Goal: Task Accomplishment & Management: Complete application form

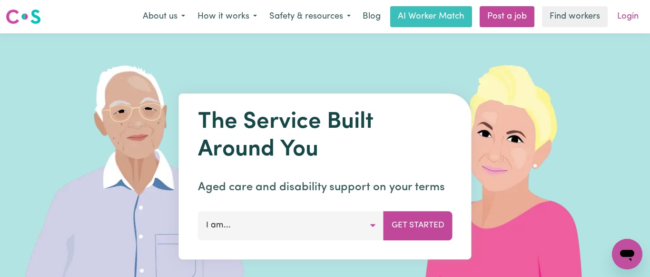
click at [623, 19] on link "Login" at bounding box center [628, 16] width 33 height 21
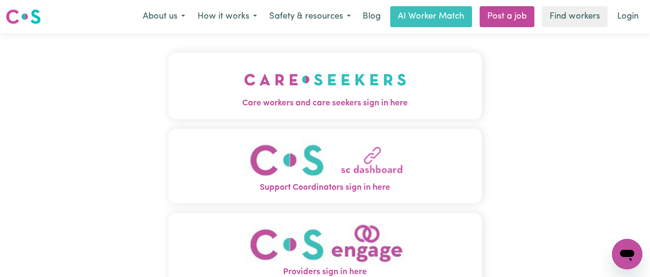
click at [343, 72] on img "Care workers and care seekers sign in here" at bounding box center [325, 79] width 162 height 35
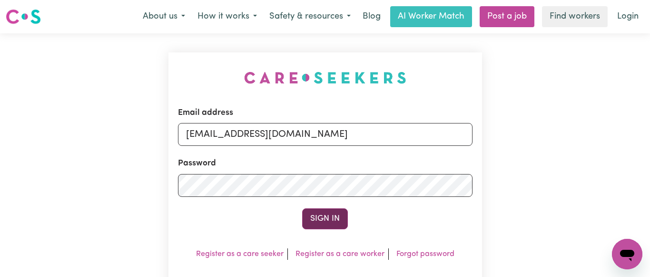
click at [320, 214] on button "Sign In" at bounding box center [325, 218] width 46 height 21
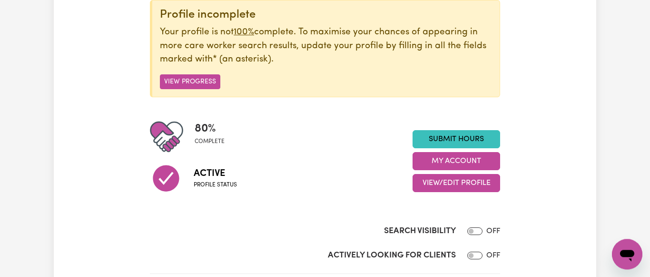
scroll to position [146, 0]
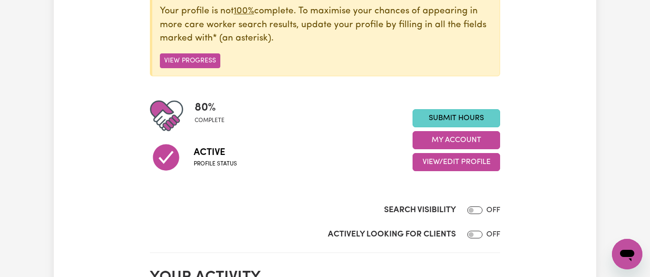
click at [449, 113] on link "Submit Hours" at bounding box center [457, 118] width 88 height 18
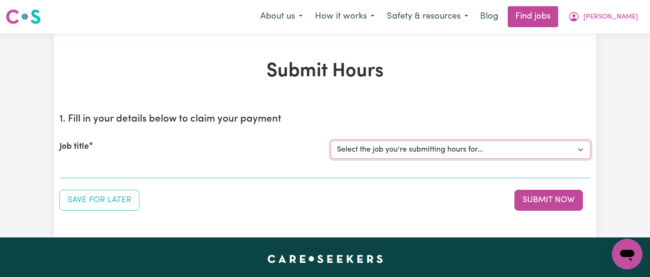
click at [331, 140] on select "Select the job you're submitting hours for... [[PERSON_NAME] NDIS# 430246936] S…" at bounding box center [461, 149] width 260 height 18
select select "7231"
click option "[[PERSON_NAME] NDIS# 430246936] Support Worker wanted for community access ever…" at bounding box center [0, 0] width 0 height 0
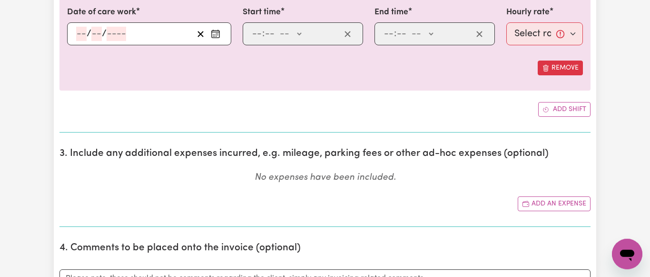
scroll to position [340, 0]
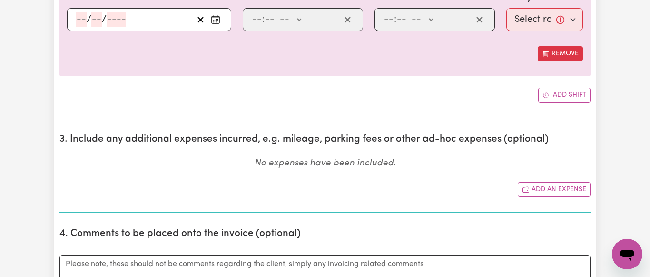
click at [212, 17] on icon "Enter the date of care work" at bounding box center [216, 20] width 10 height 10
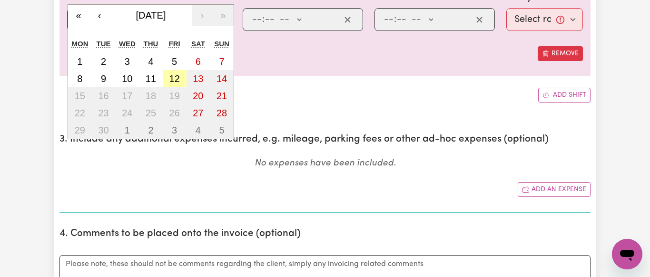
click at [176, 73] on button "12" at bounding box center [175, 78] width 24 height 17
type input "[DATE]"
type input "12"
type input "9"
type input "2025"
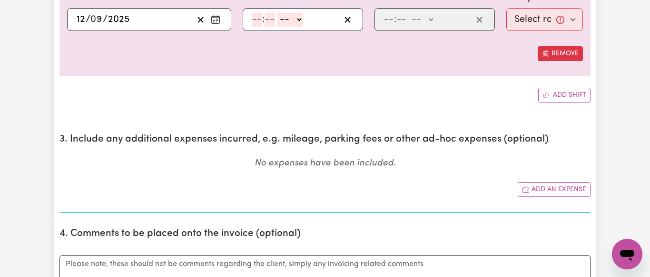
drag, startPoint x: 258, startPoint y: 20, endPoint x: 299, endPoint y: 23, distance: 40.6
click at [261, 21] on input "number" at bounding box center [257, 19] width 10 height 14
type input "9"
type input ".0"
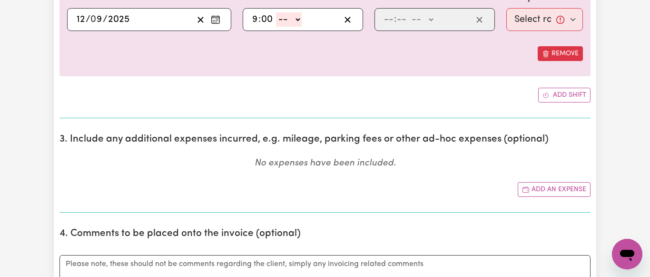
type input "00"
click at [276, 12] on select "-- AM PM" at bounding box center [289, 19] width 26 height 14
select select "am"
click option "AM" at bounding box center [0, 0] width 0 height 0
type input "09:00"
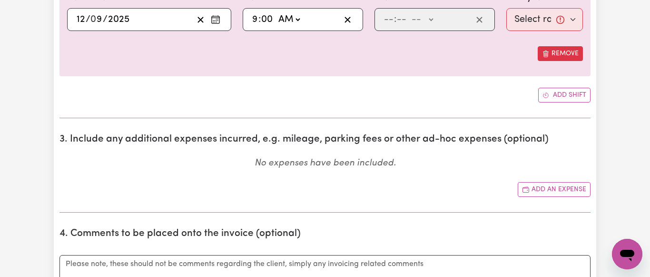
type input "0"
click at [385, 20] on input "number" at bounding box center [389, 19] width 10 height 14
type input "1"
click at [400, 18] on input "number" at bounding box center [397, 19] width 10 height 14
type input "30"
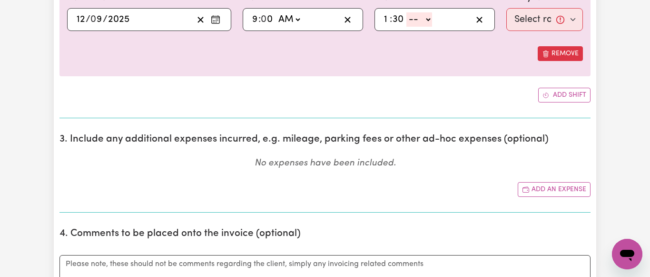
click at [406, 12] on select "-- AM PM" at bounding box center [419, 19] width 26 height 14
select select "pm"
click option "PM" at bounding box center [0, 0] width 0 height 0
type input "13:30"
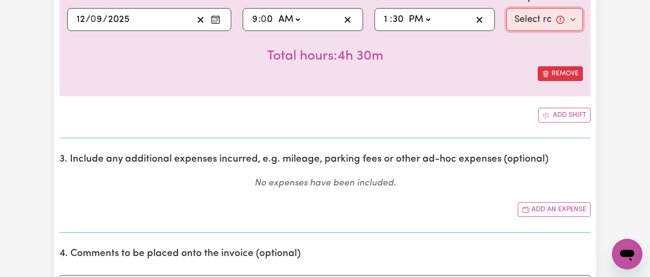
click at [506, 8] on select "Select rate... $64.81 (Weekday) $93.56 ([DATE])" at bounding box center [544, 19] width 77 height 23
select select "64.81-Weekday"
click option "$64.81 (Weekday)" at bounding box center [0, 0] width 0 height 0
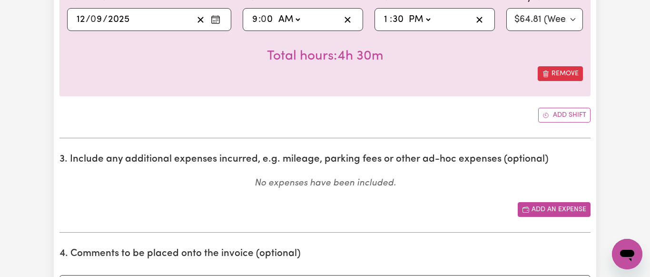
click at [557, 207] on button "Add an expense" at bounding box center [554, 209] width 73 height 15
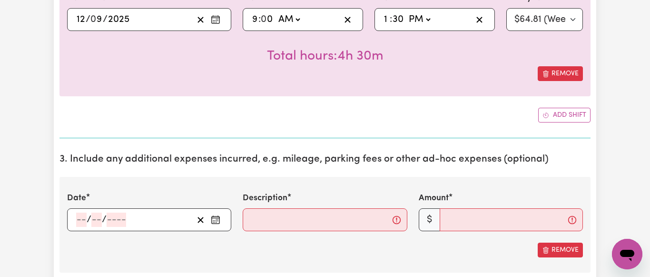
click at [217, 222] on icon "Enter the date of expense" at bounding box center [216, 220] width 10 height 10
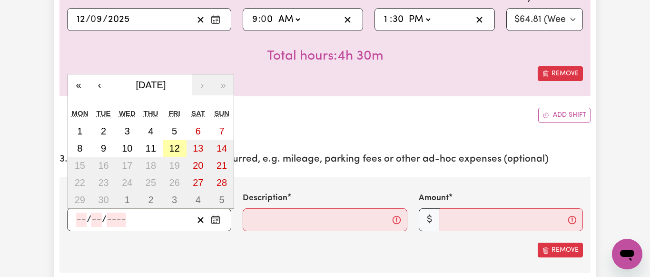
click at [178, 147] on abbr "12" at bounding box center [174, 148] width 10 height 10
type input "[DATE]"
type input "12"
type input "9"
type input "2025"
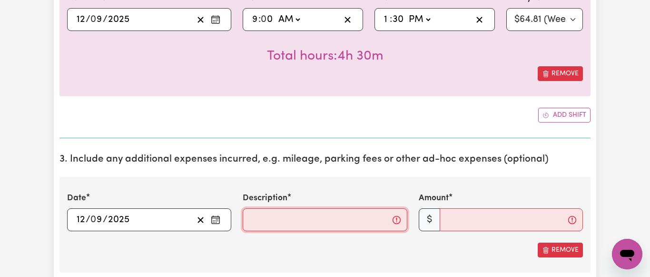
click at [257, 217] on input "Description" at bounding box center [325, 219] width 164 height 23
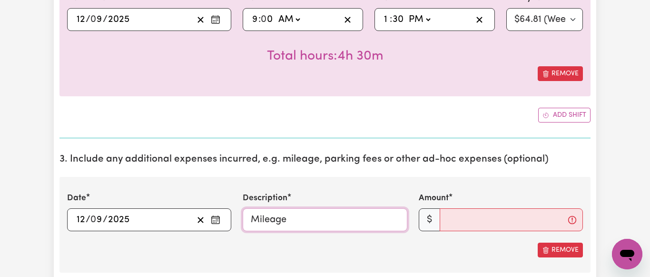
type input "Mileage"
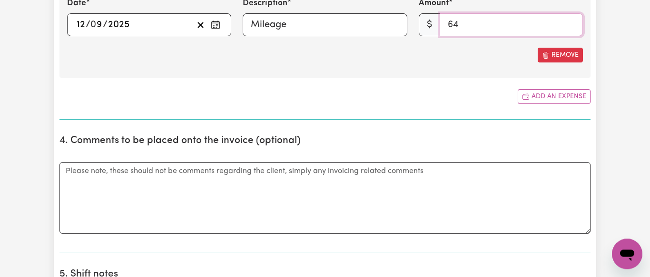
scroll to position [534, 0]
type input "64"
drag, startPoint x: 70, startPoint y: 177, endPoint x: 167, endPoint y: 167, distance: 97.6
click at [72, 177] on textarea "Comments" at bounding box center [324, 197] width 531 height 71
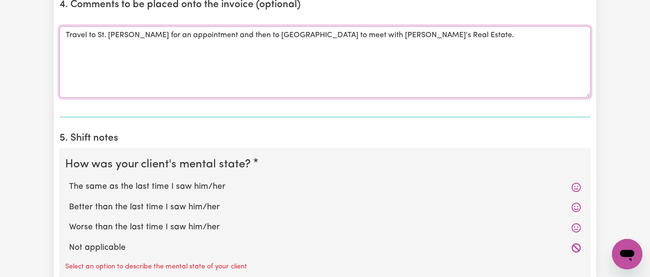
scroll to position [728, 0]
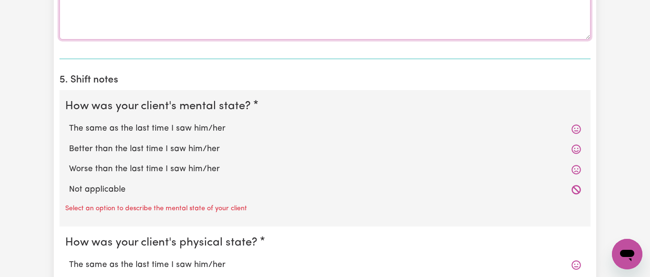
type textarea "Travel to St. [PERSON_NAME] for an appointment and then to [GEOGRAPHIC_DATA] to…"
click at [202, 127] on label "The same as the last time I saw him/her" at bounding box center [325, 128] width 512 height 12
click at [69, 122] on input "The same as the last time I saw him/her" at bounding box center [69, 122] width 0 height 0
radio input "true"
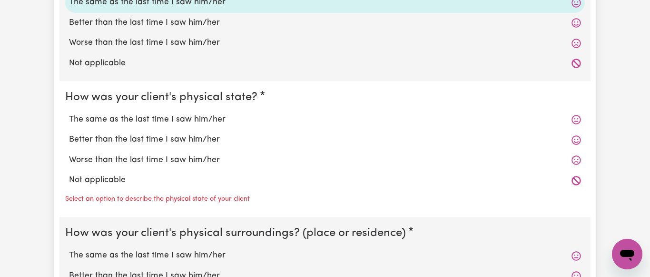
scroll to position [874, 0]
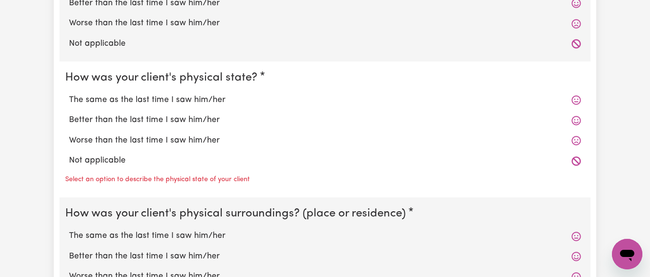
click at [202, 100] on label "The same as the last time I saw him/her" at bounding box center [325, 100] width 512 height 12
click at [69, 94] on input "The same as the last time I saw him/her" at bounding box center [69, 93] width 0 height 0
radio input "true"
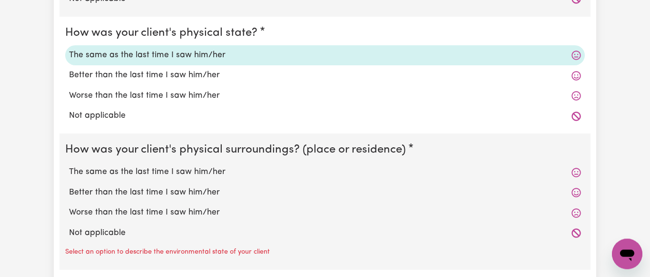
scroll to position [1019, 0]
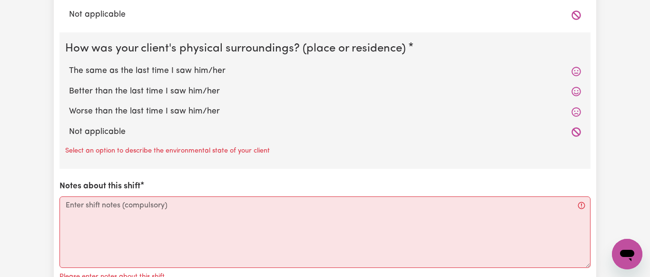
click at [203, 71] on label "The same as the last time I saw him/her" at bounding box center [325, 71] width 512 height 12
click at [69, 65] on input "The same as the last time I saw him/her" at bounding box center [69, 64] width 0 height 0
radio input "true"
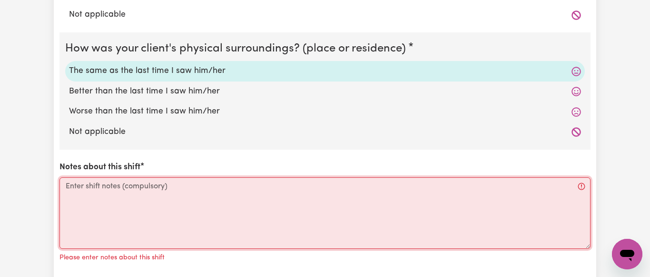
drag, startPoint x: 104, startPoint y: 181, endPoint x: 109, endPoint y: 180, distance: 4.8
click at [106, 180] on textarea "Notes about this shift" at bounding box center [324, 212] width 531 height 71
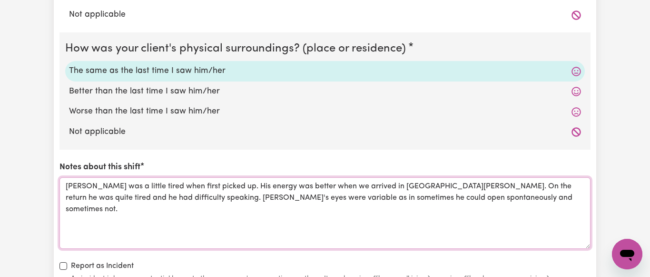
click at [231, 198] on textarea "[PERSON_NAME] was a little tired when first picked up. His energy was better wh…" at bounding box center [324, 212] width 531 height 71
click at [497, 198] on textarea "[PERSON_NAME] was a little tired when first picked up. His energy was better wh…" at bounding box center [324, 212] width 531 height 71
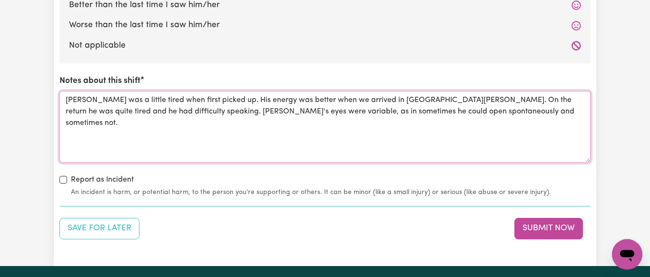
scroll to position [1262, 0]
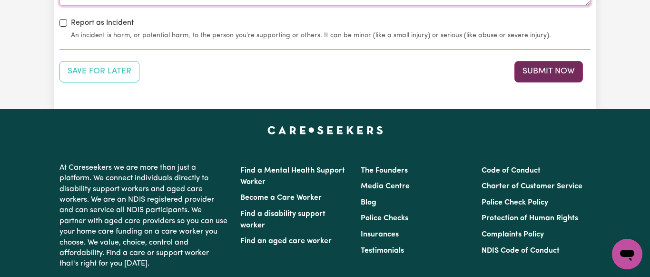
type textarea "[PERSON_NAME] was a little tired when first picked up. His energy was better wh…"
click at [536, 70] on button "Submit Now" at bounding box center [548, 71] width 69 height 21
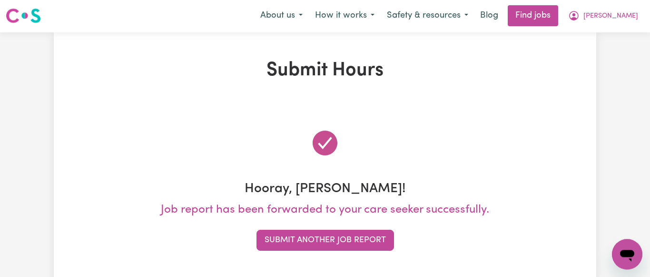
scroll to position [0, 0]
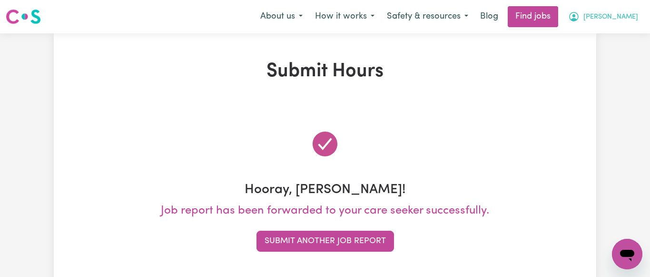
click at [633, 15] on span "[PERSON_NAME]" at bounding box center [610, 17] width 55 height 10
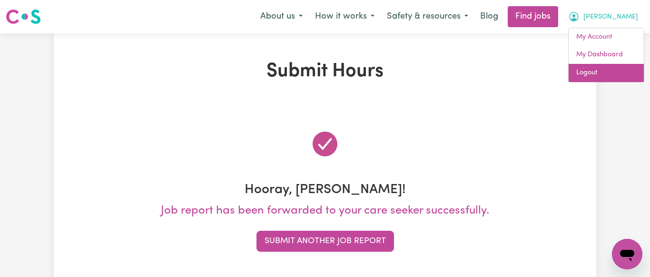
click at [589, 71] on link "Logout" at bounding box center [606, 73] width 75 height 18
